Goal: Information Seeking & Learning: Check status

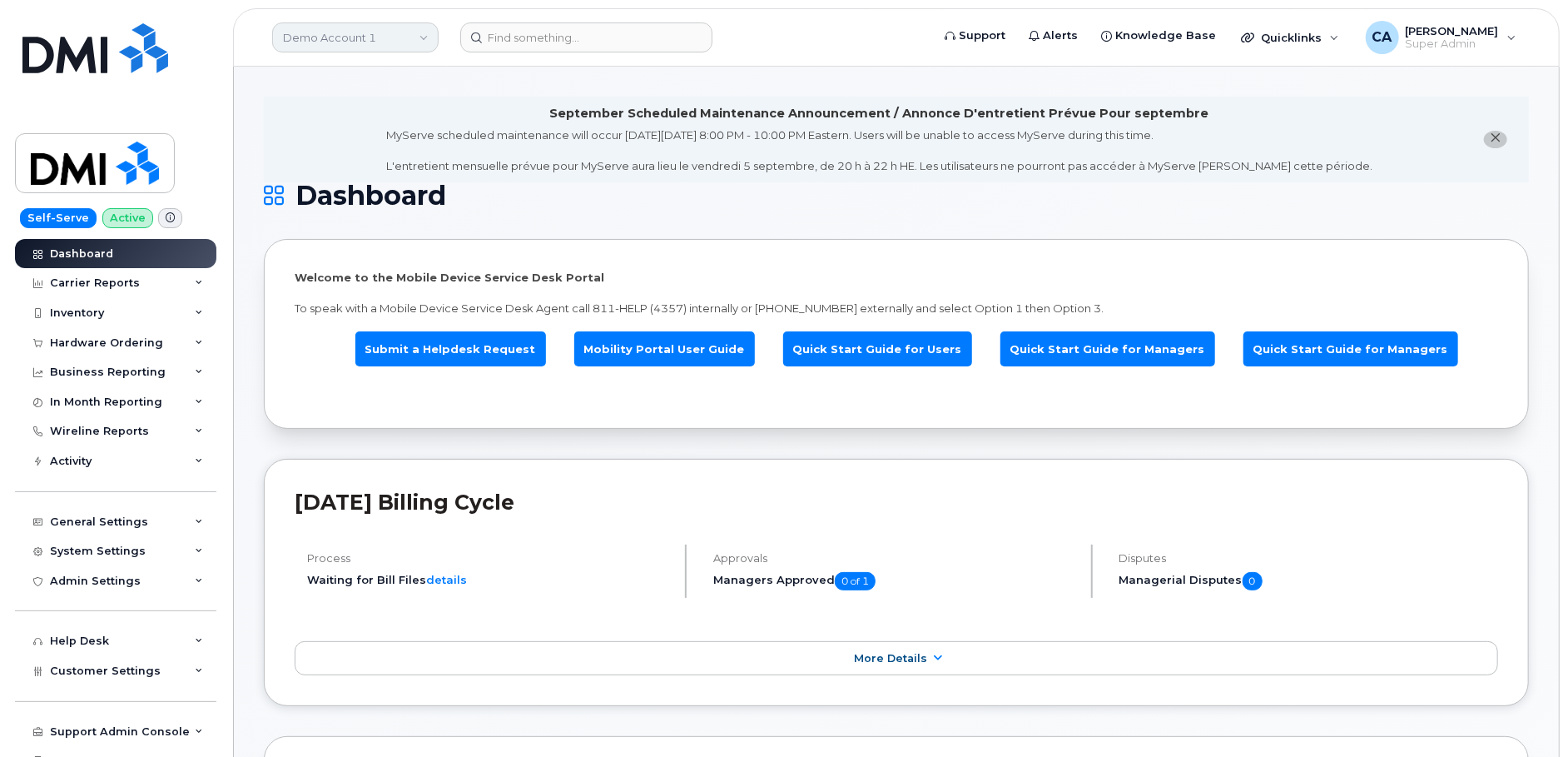
click at [384, 35] on link "Demo Account 1" at bounding box center [355, 37] width 166 height 30
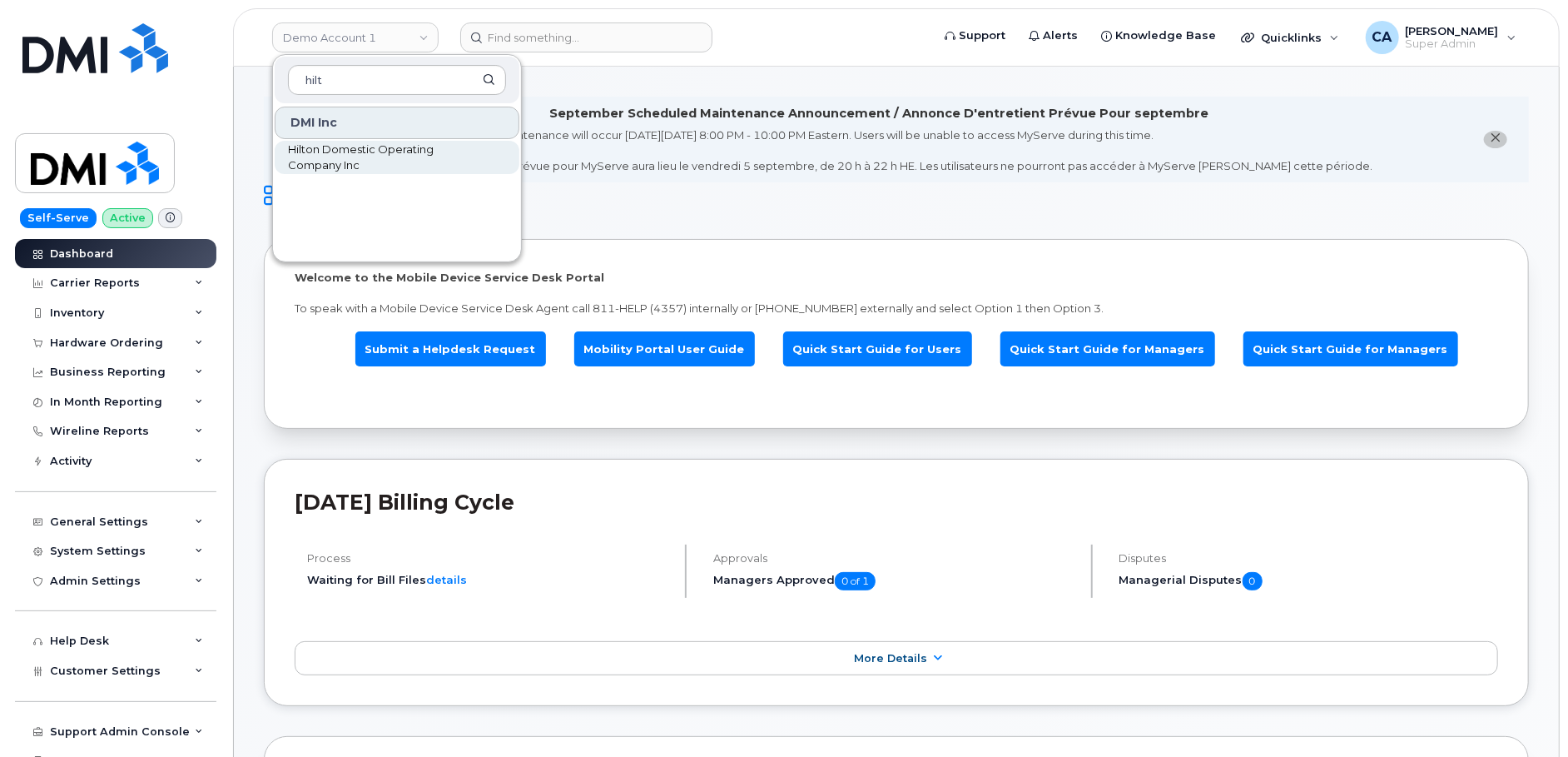
type input "hilt"
click at [309, 167] on span "Hilton Domestic Operating Company Inc" at bounding box center [383, 158] width 191 height 33
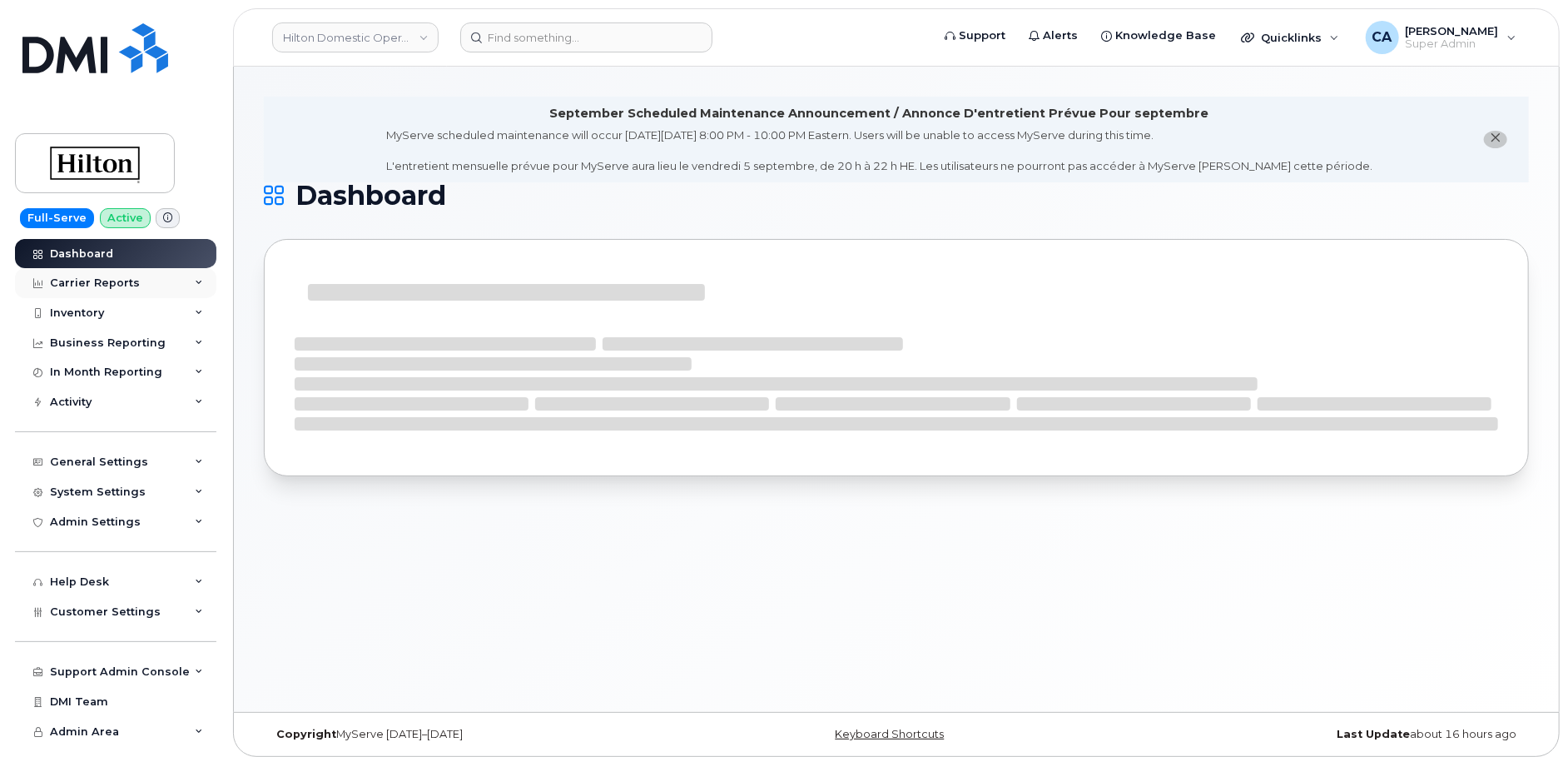
click at [121, 281] on div "Carrier Reports" at bounding box center [94, 283] width 90 height 14
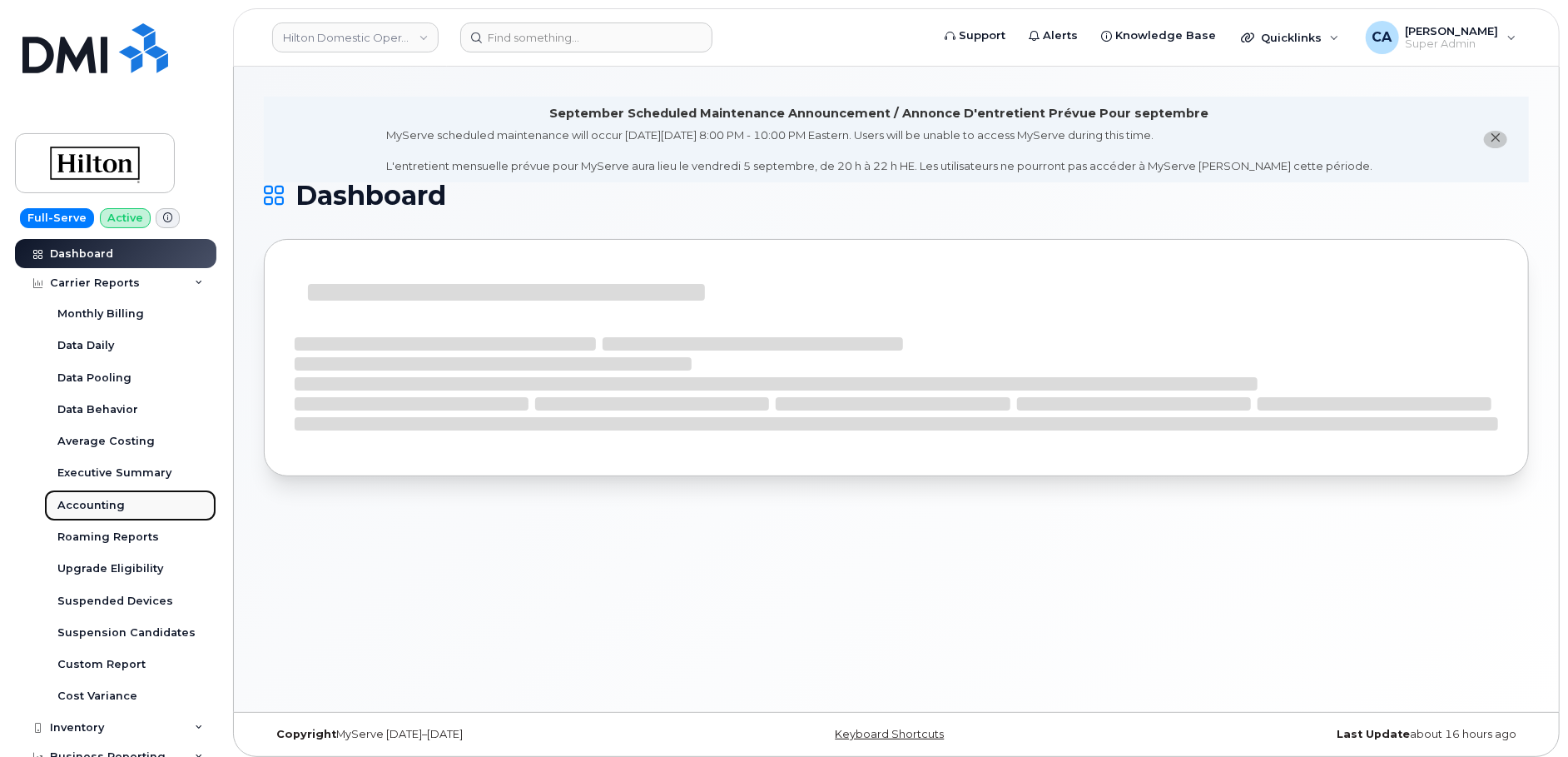
click at [81, 508] on div "Accounting" at bounding box center [91, 505] width 68 height 15
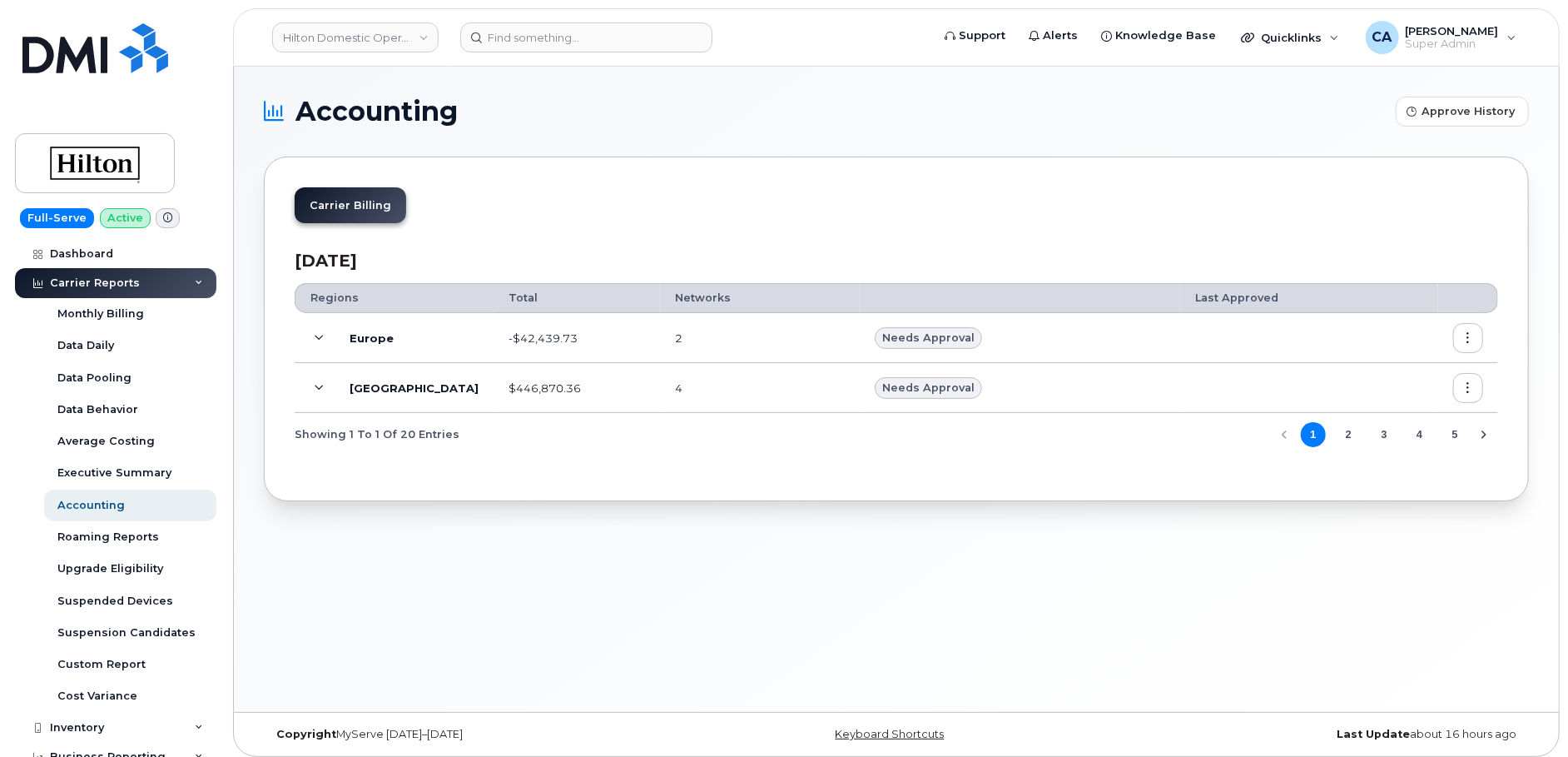
click at [315, 340] on icon at bounding box center [320, 338] width 9 height 9
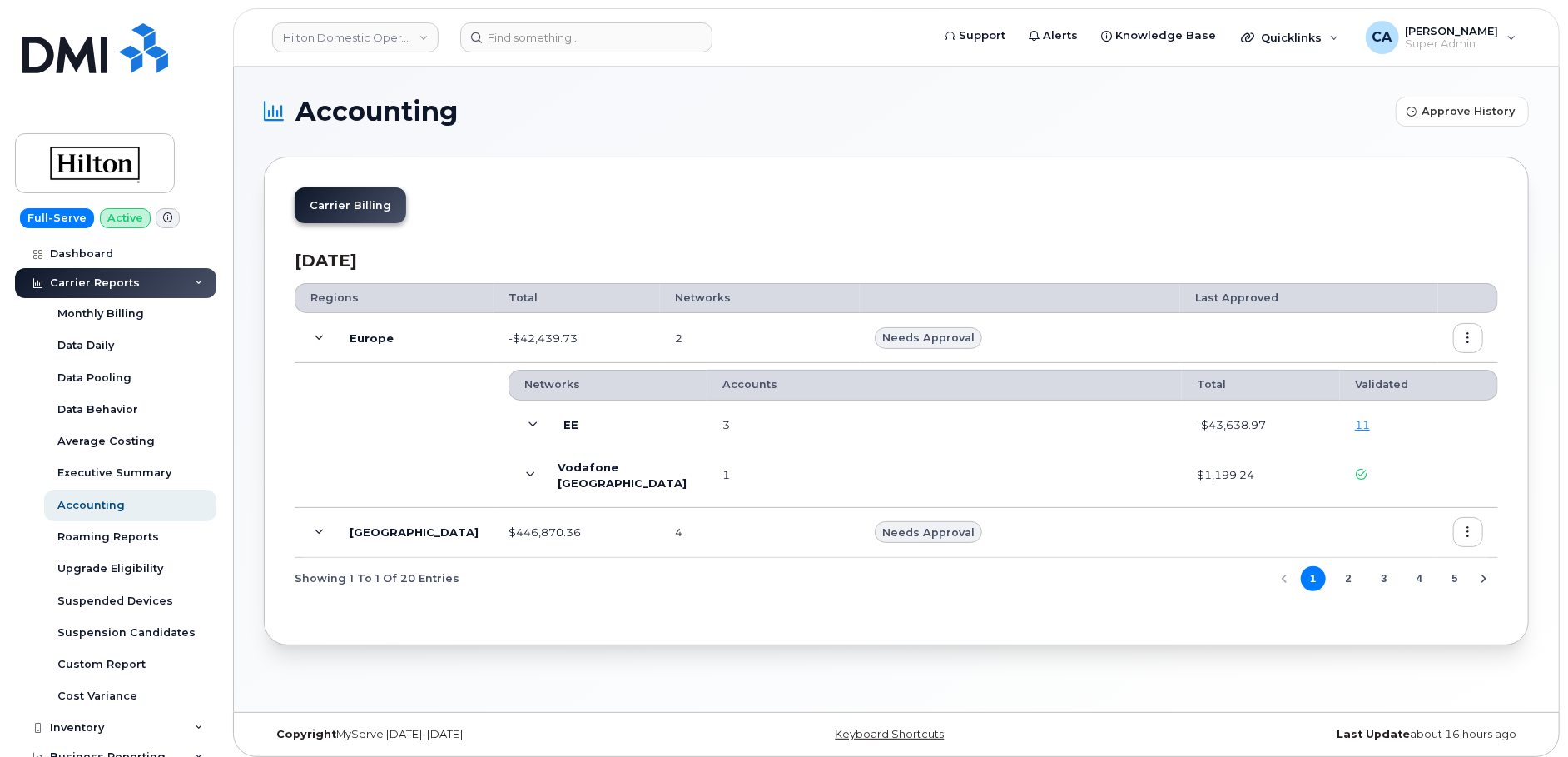
click at [1350, 578] on button "2" at bounding box center [1348, 578] width 25 height 25
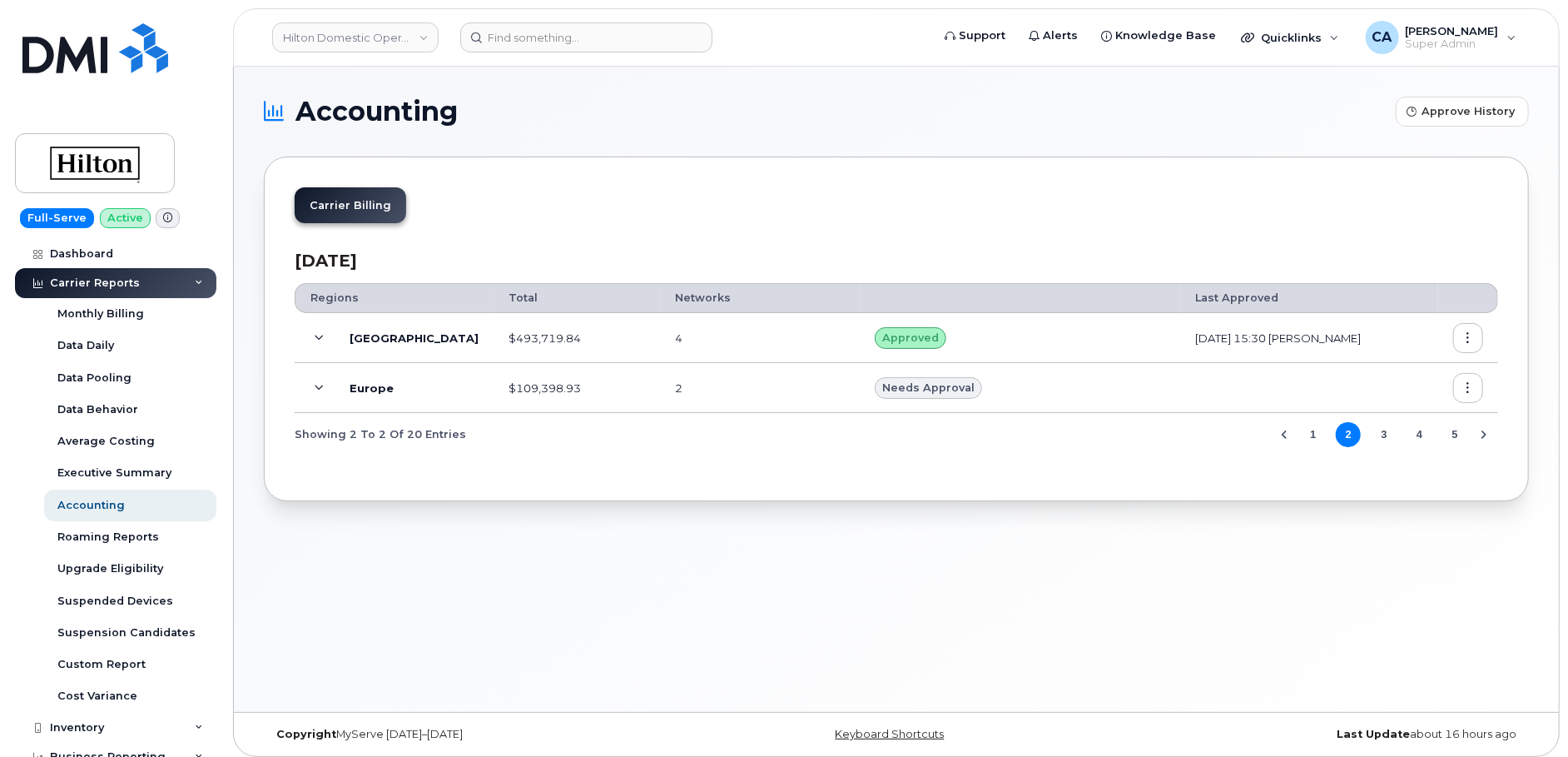
click at [1384, 437] on button "3" at bounding box center [1384, 434] width 25 height 25
click at [318, 389] on icon at bounding box center [320, 388] width 9 height 9
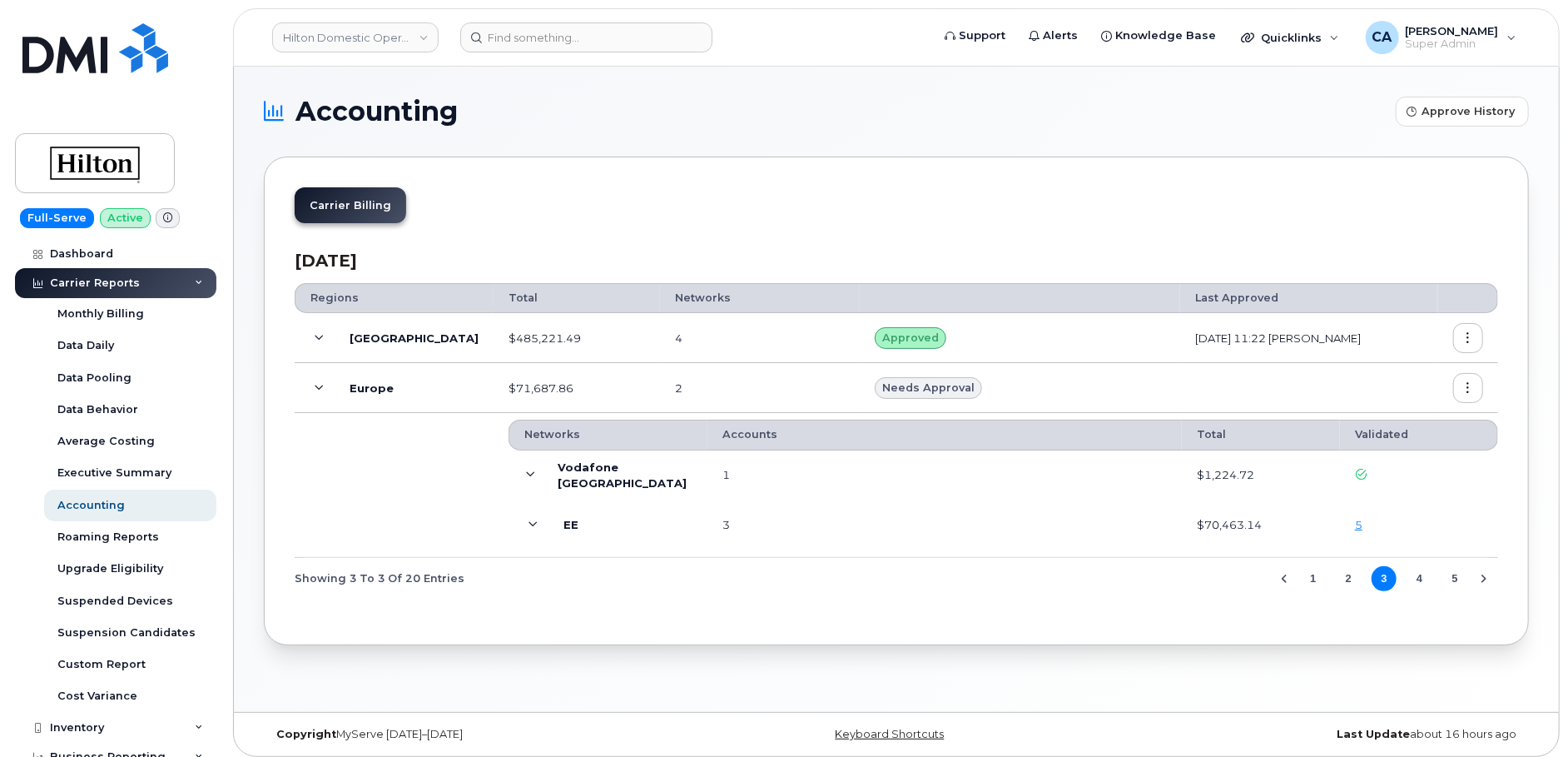
click at [524, 525] on span at bounding box center [533, 525] width 20 height 20
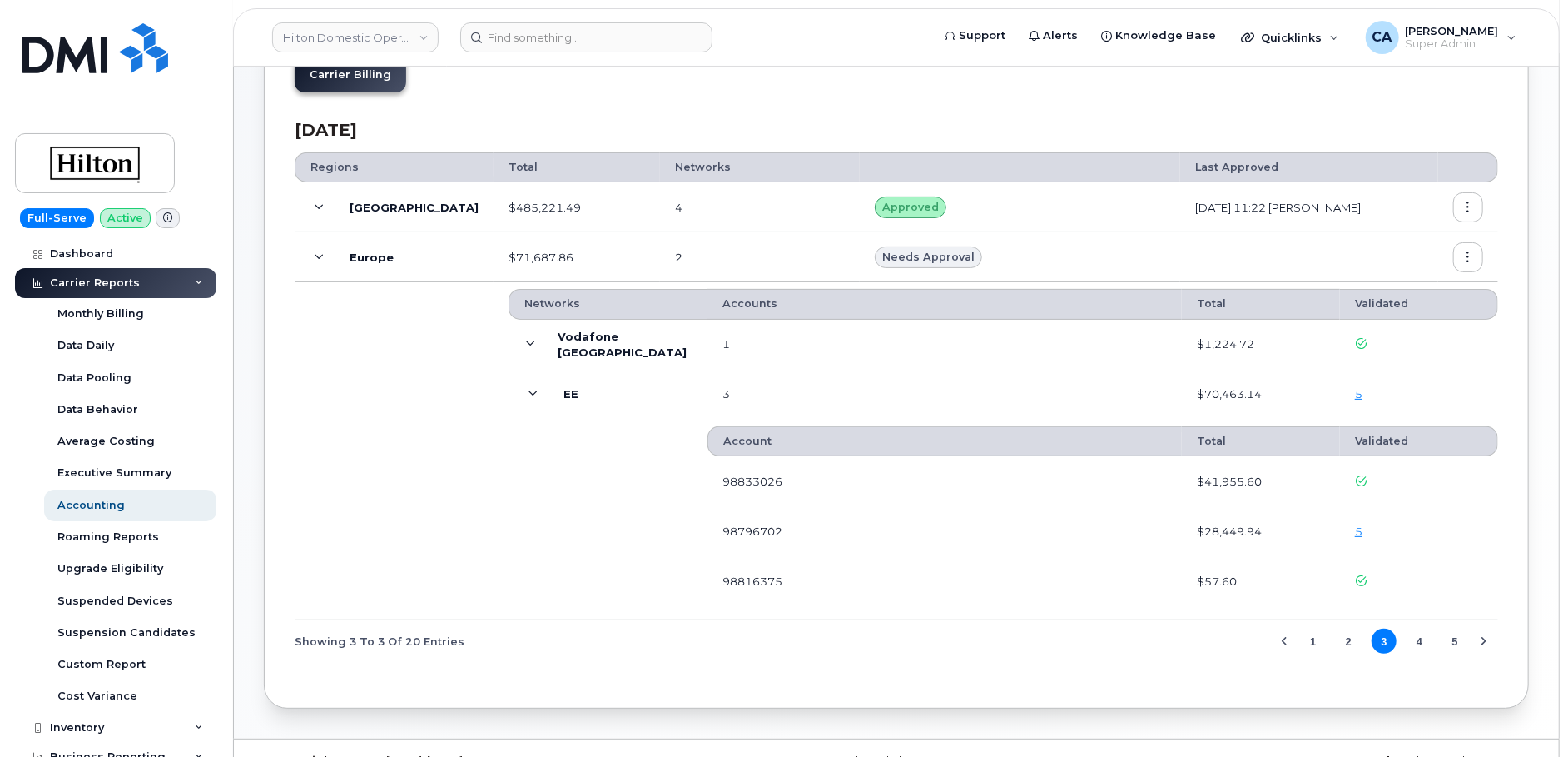
scroll to position [131, 0]
click at [1467, 253] on icon "button" at bounding box center [1469, 256] width 11 height 11
click at [1529, 199] on div "Carrier Billing [DATE] Regions Total Networks Last Approved [GEOGRAPHIC_DATA] $…" at bounding box center [897, 366] width 1265 height 682
